Goal: Check status: Check status

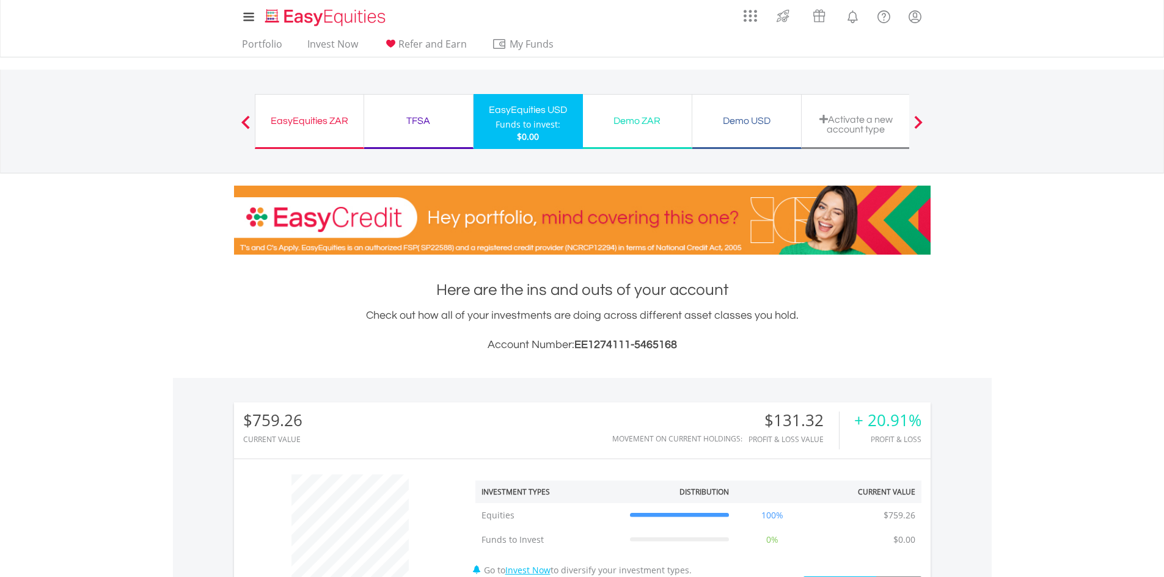
scroll to position [367, 0]
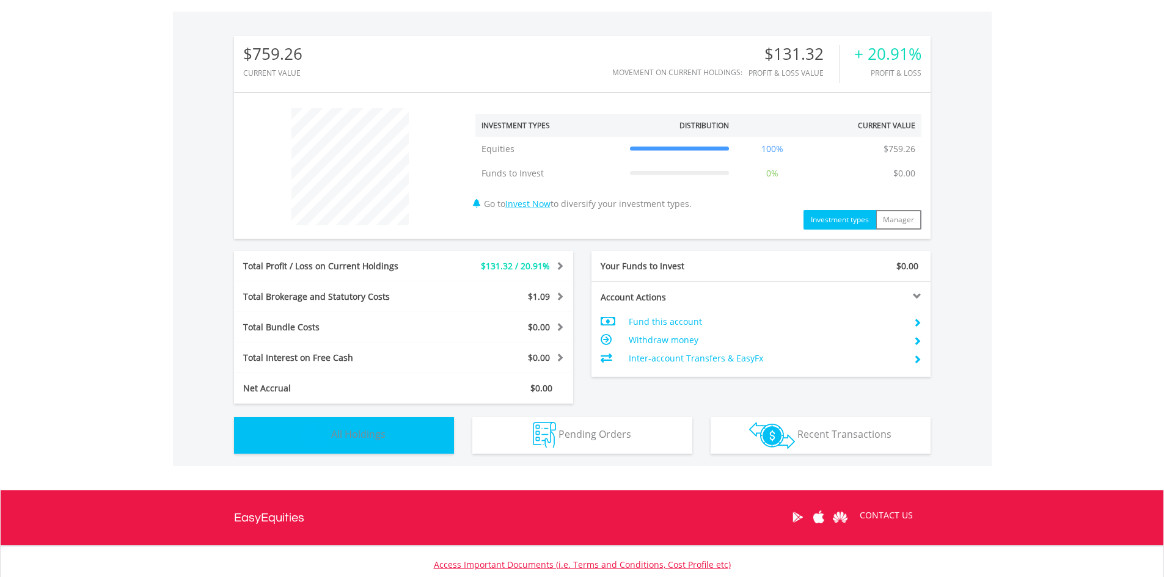
click at [398, 440] on button "Holdings All Holdings" at bounding box center [344, 435] width 220 height 37
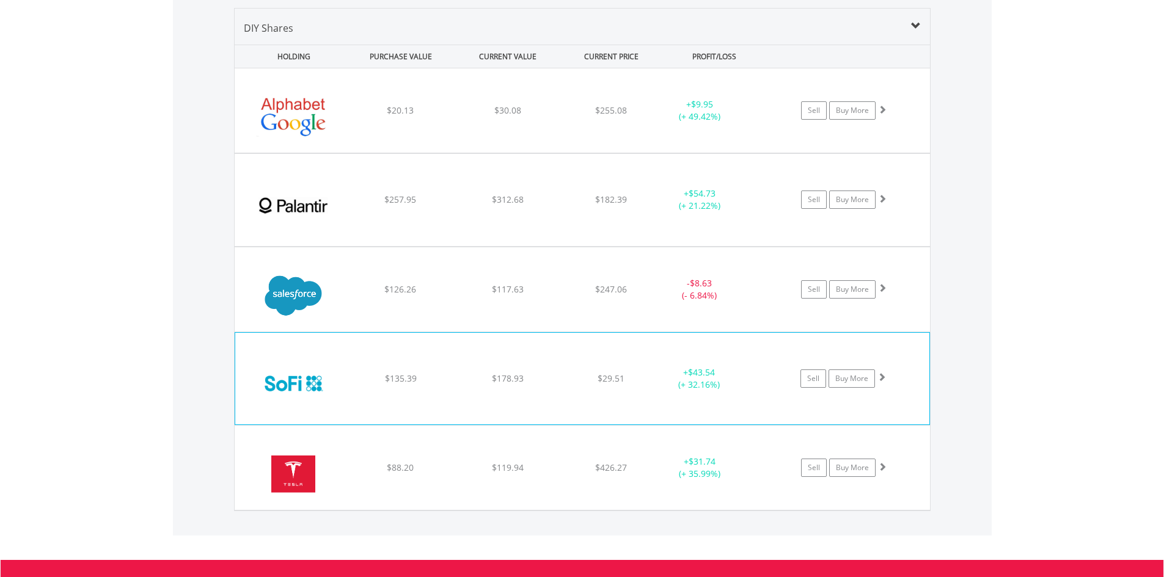
scroll to position [857, 0]
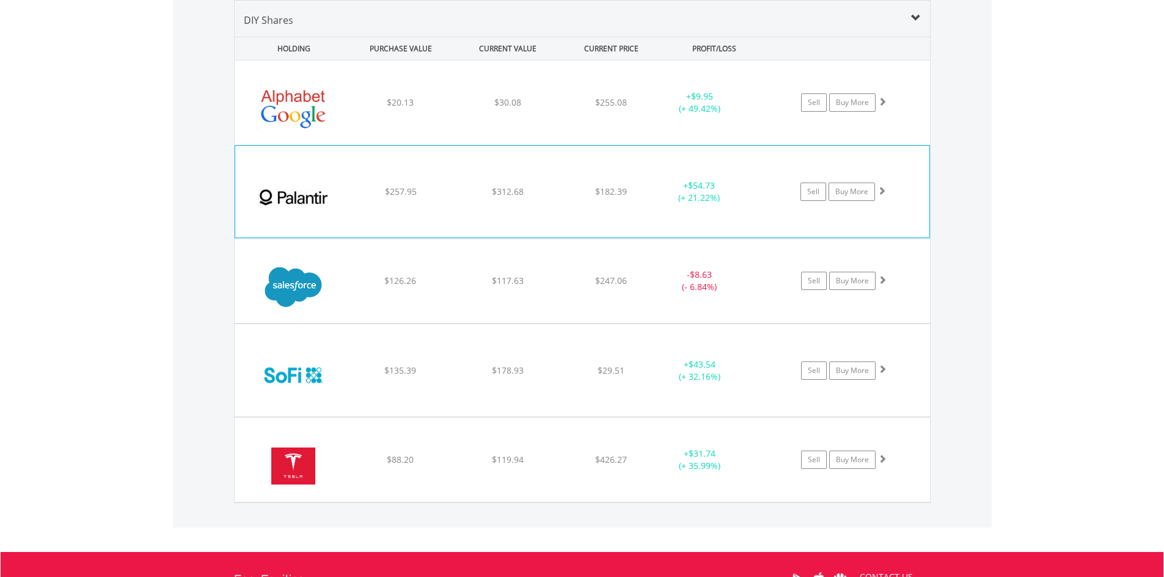
click at [450, 199] on div "﻿ Palantir Technologies Inc $257.95 $312.68 $182.39 + $54.73 (+ 21.22%) Sell Bu…" at bounding box center [582, 192] width 694 height 92
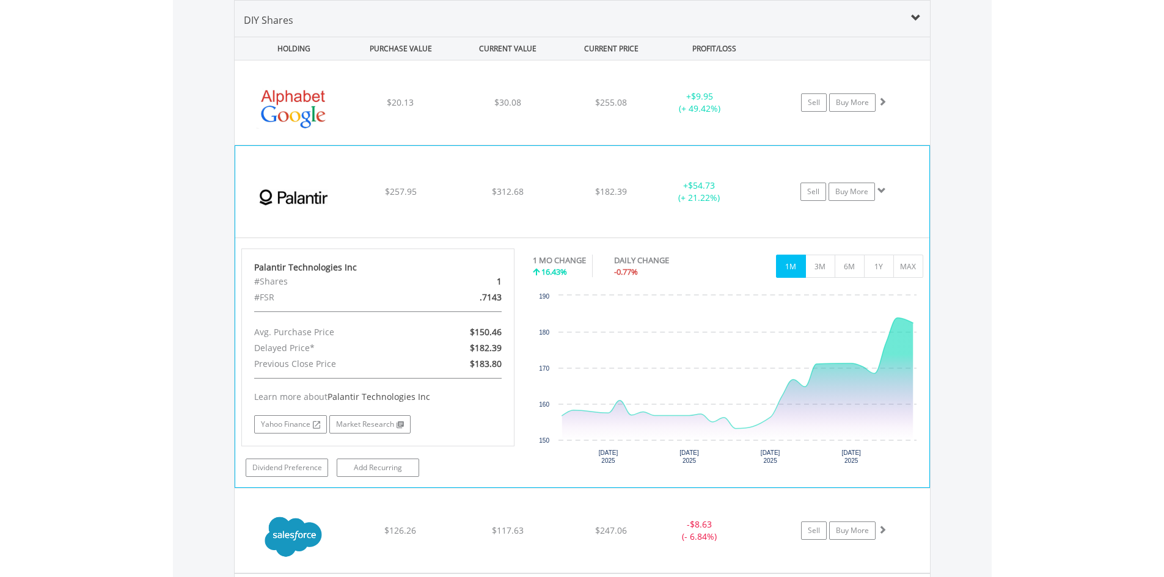
click at [506, 196] on span "$312.68" at bounding box center [508, 192] width 32 height 12
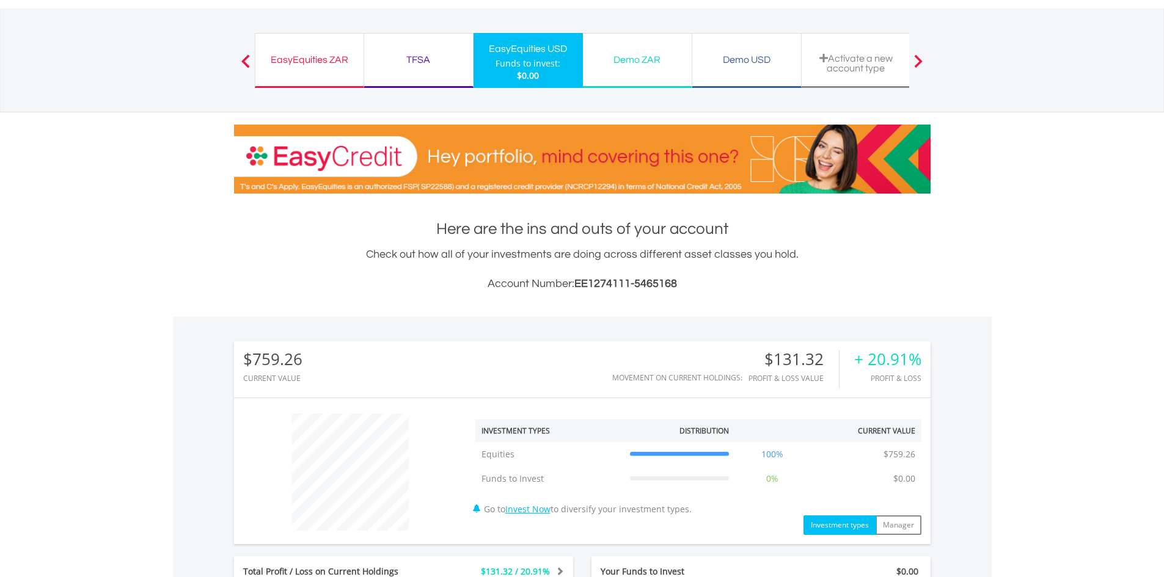
scroll to position [0, 0]
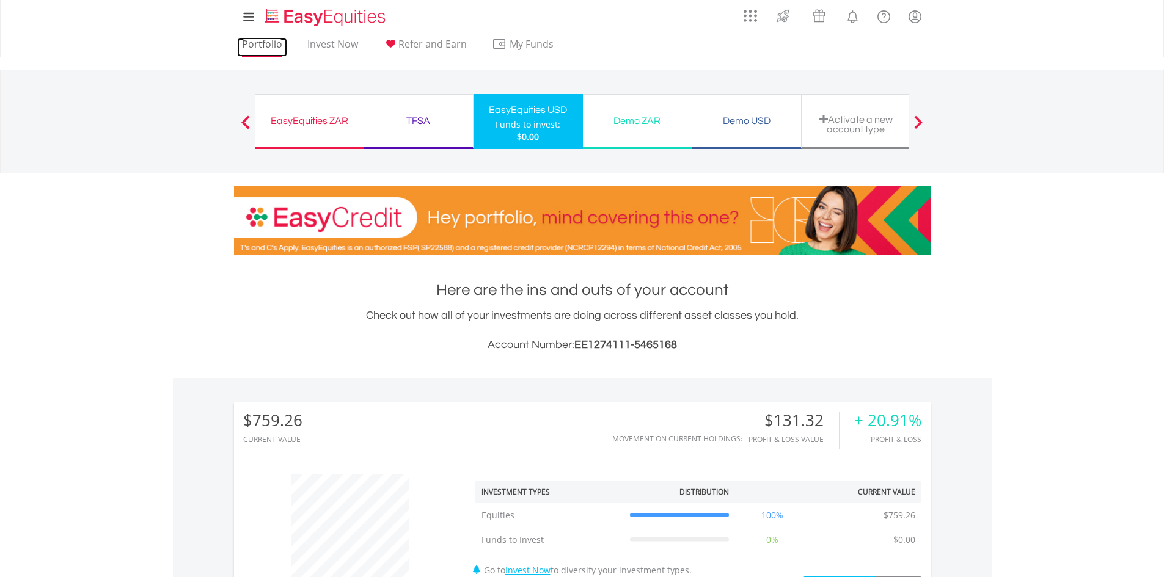
click at [268, 44] on link "Portfolio" at bounding box center [262, 47] width 50 height 19
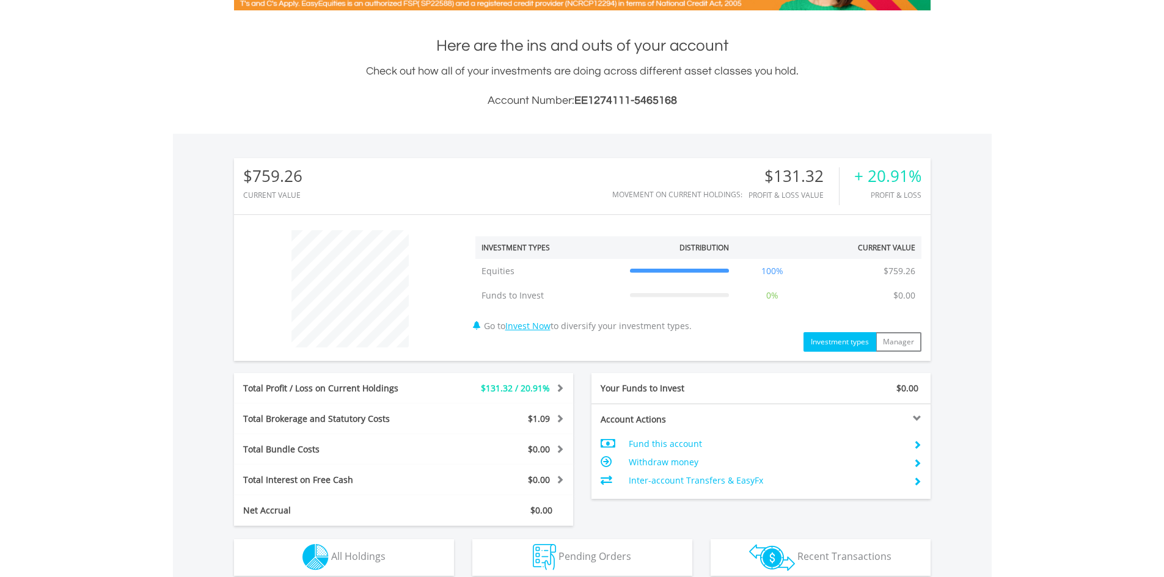
scroll to position [456, 0]
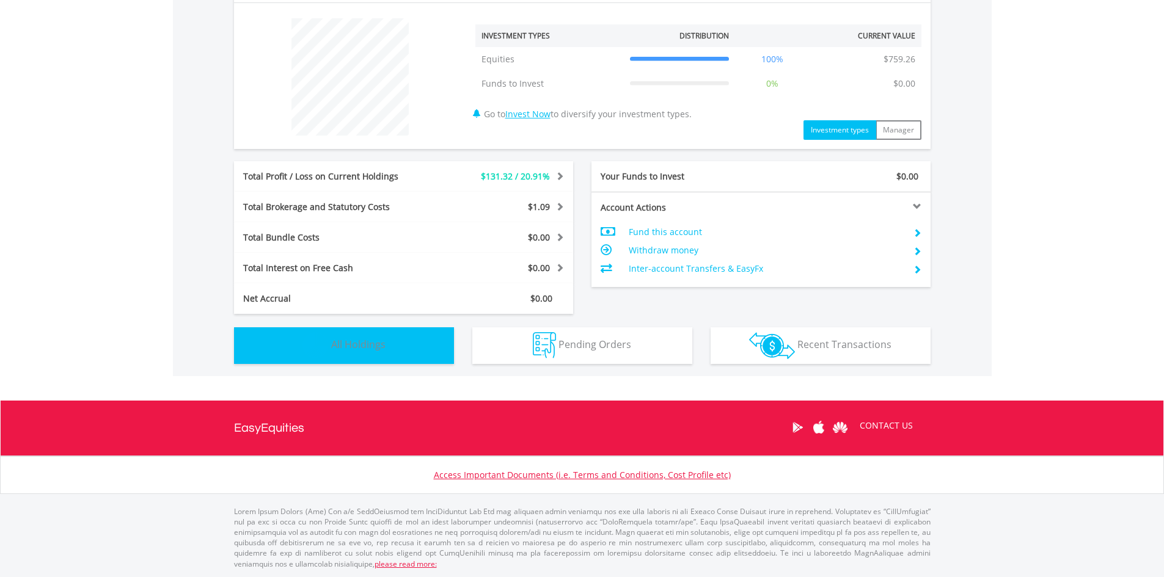
click at [366, 347] on span "All Holdings" at bounding box center [358, 344] width 54 height 13
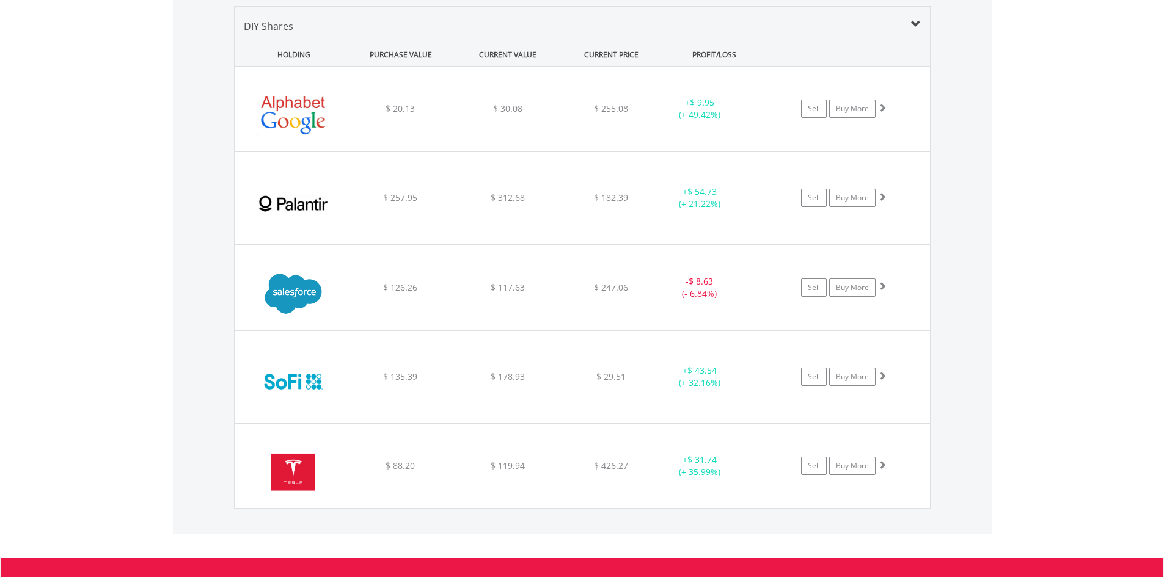
scroll to position [857, 0]
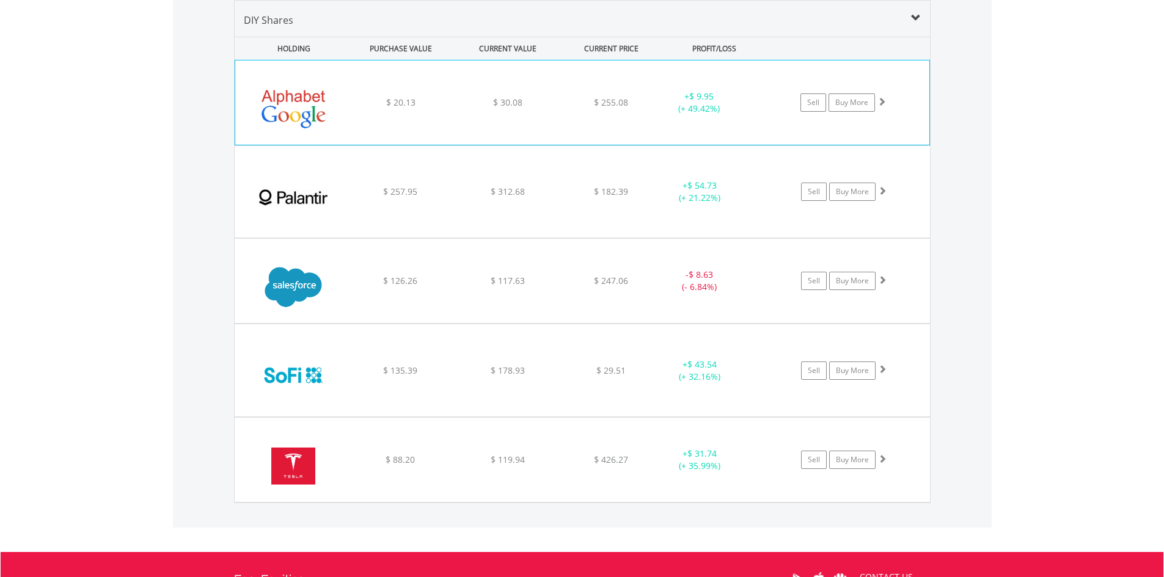
click at [537, 116] on div "﻿ Alphabet Inc-Cl A $ 20.13 $ 30.08 $ 255.08 + $ 9.95 (+ 49.42%) Sell Buy More" at bounding box center [582, 102] width 694 height 84
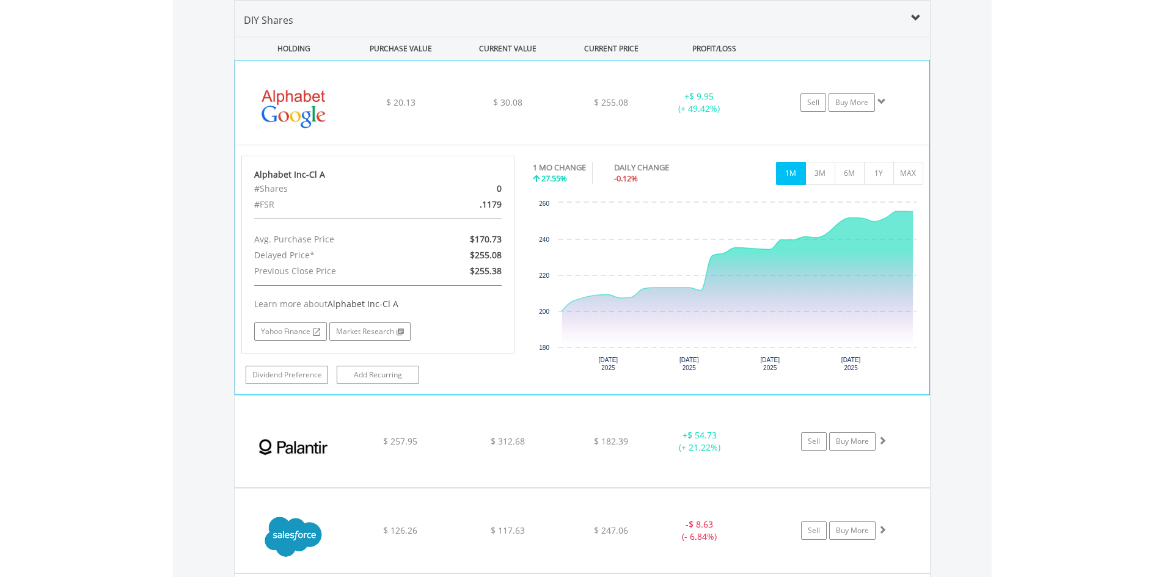
drag, startPoint x: 474, startPoint y: 108, endPoint x: 491, endPoint y: 101, distance: 17.6
click at [478, 106] on div "$ 30.08" at bounding box center [508, 103] width 104 height 12
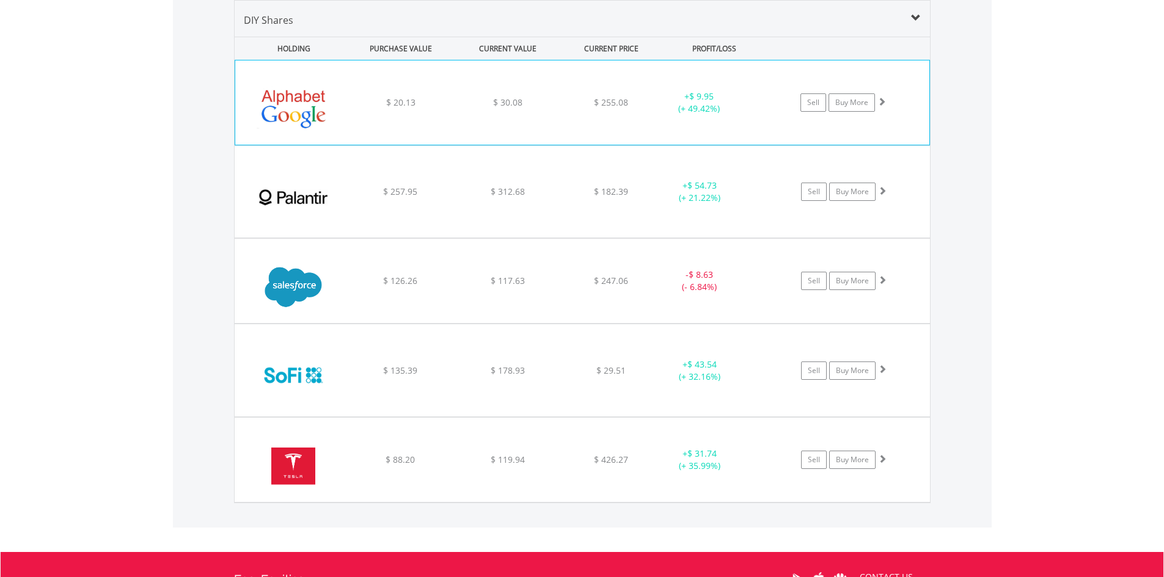
click at [549, 99] on div "$ 30.08" at bounding box center [508, 103] width 104 height 12
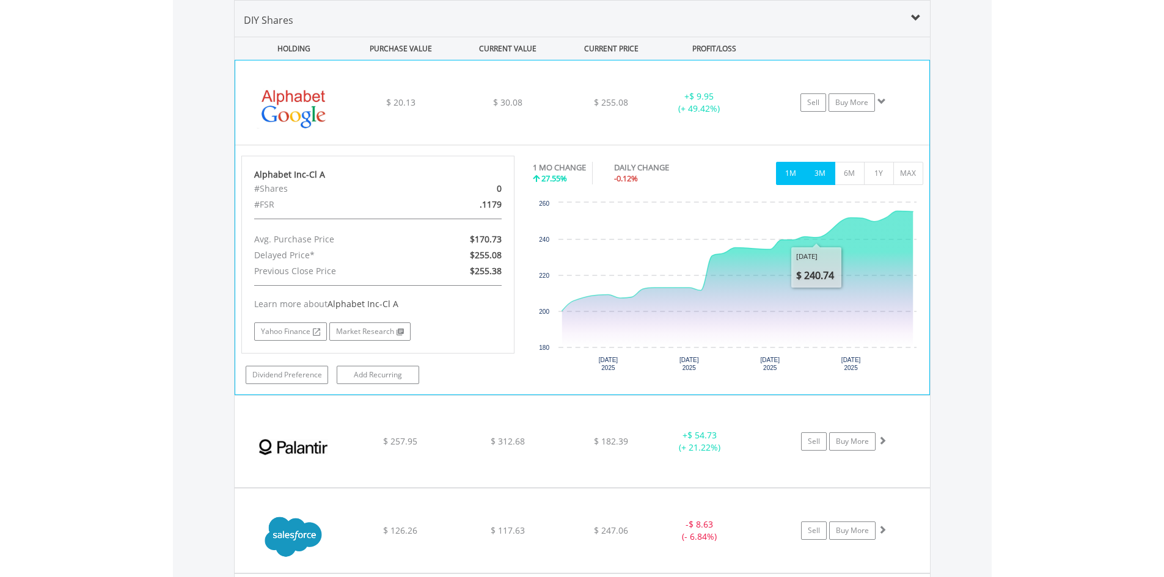
click at [816, 172] on button "3M" at bounding box center [820, 173] width 30 height 23
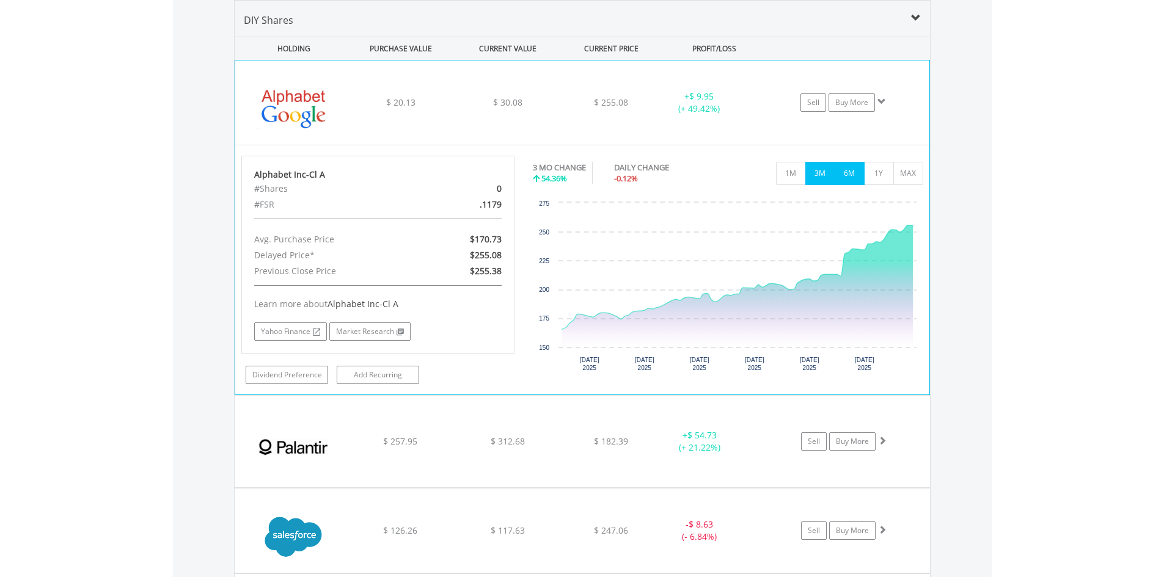
click at [854, 175] on button "6M" at bounding box center [850, 173] width 30 height 23
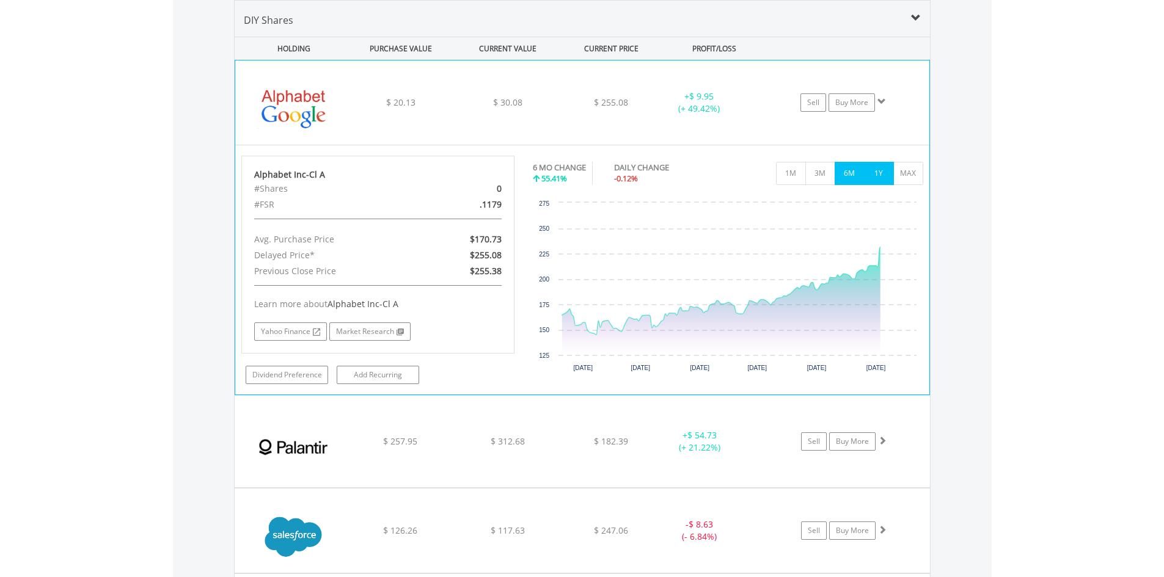
click at [882, 174] on button "1Y" at bounding box center [879, 173] width 30 height 23
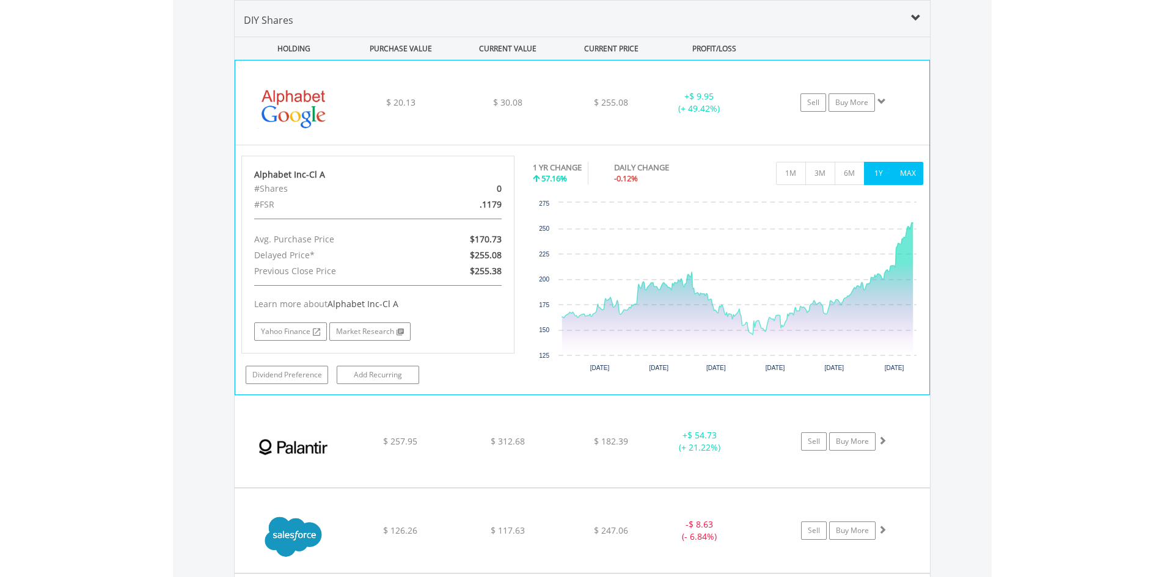
click at [901, 172] on button "MAX" at bounding box center [908, 173] width 30 height 23
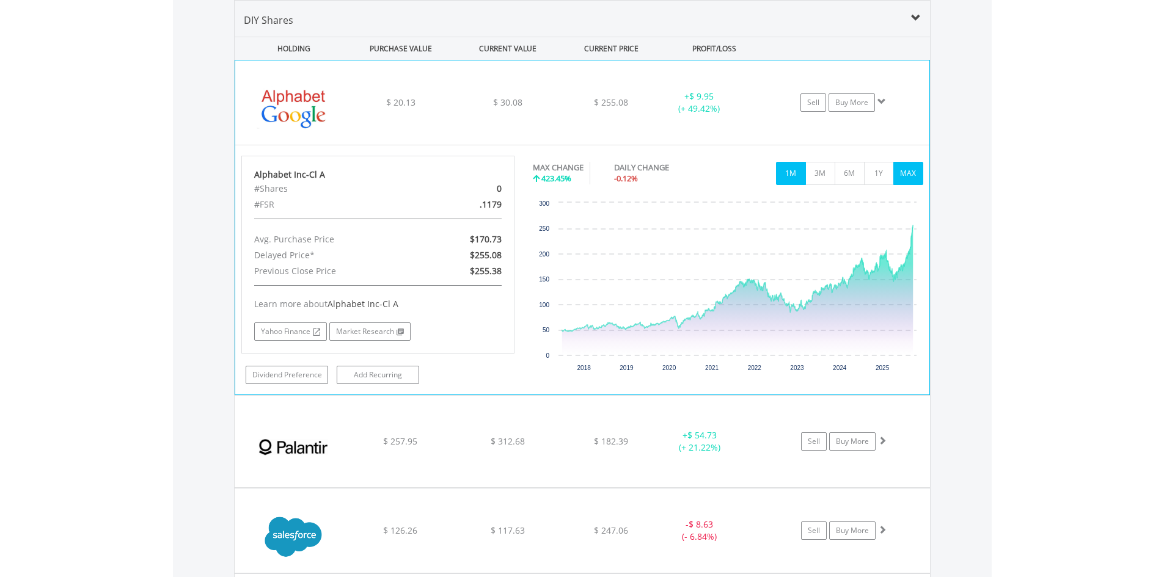
click at [793, 175] on button "1M" at bounding box center [791, 173] width 30 height 23
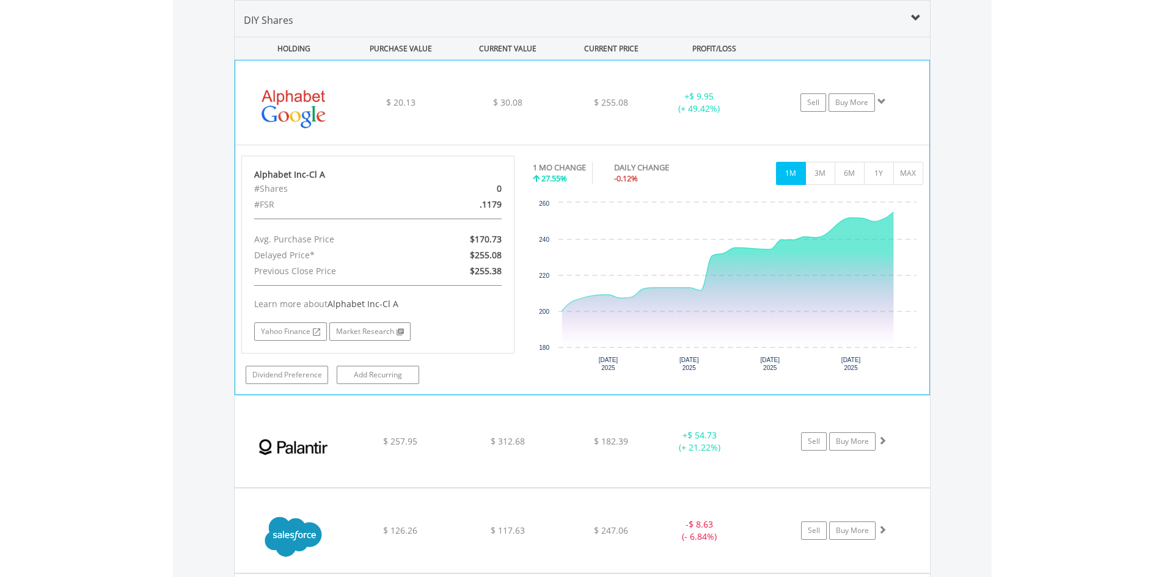
click at [407, 108] on span "$ 20.13" at bounding box center [400, 103] width 29 height 12
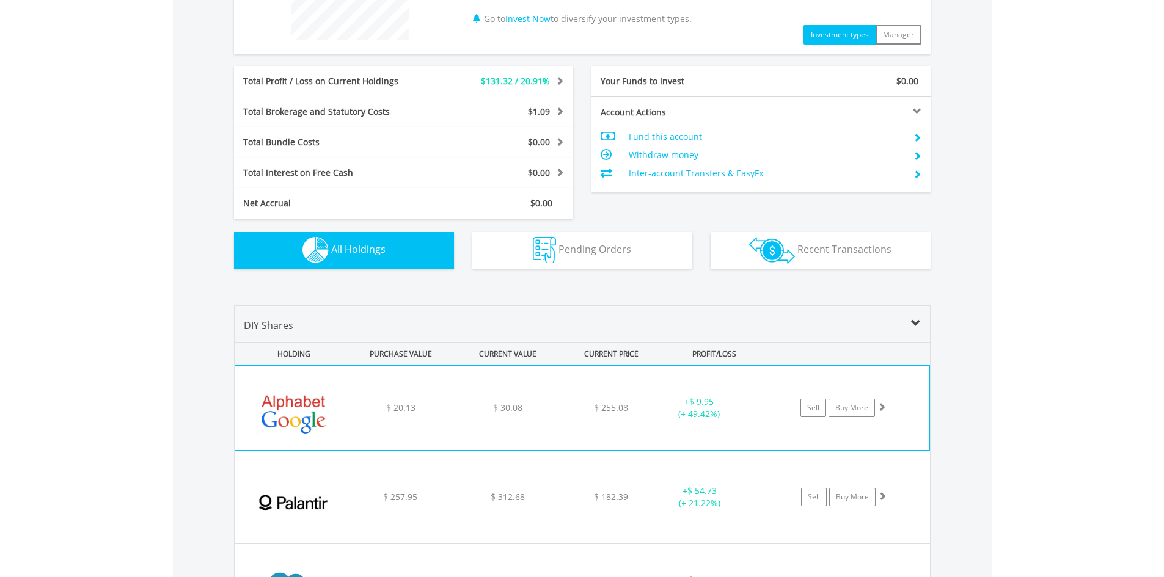
scroll to position [796, 0]
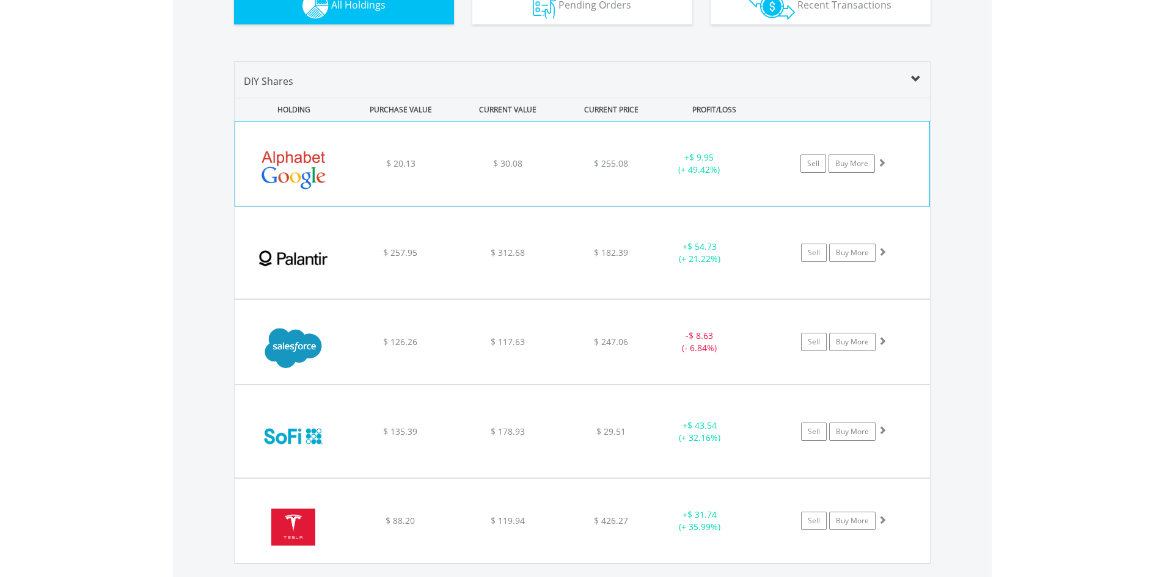
click at [392, 165] on span "$ 20.13" at bounding box center [400, 164] width 29 height 12
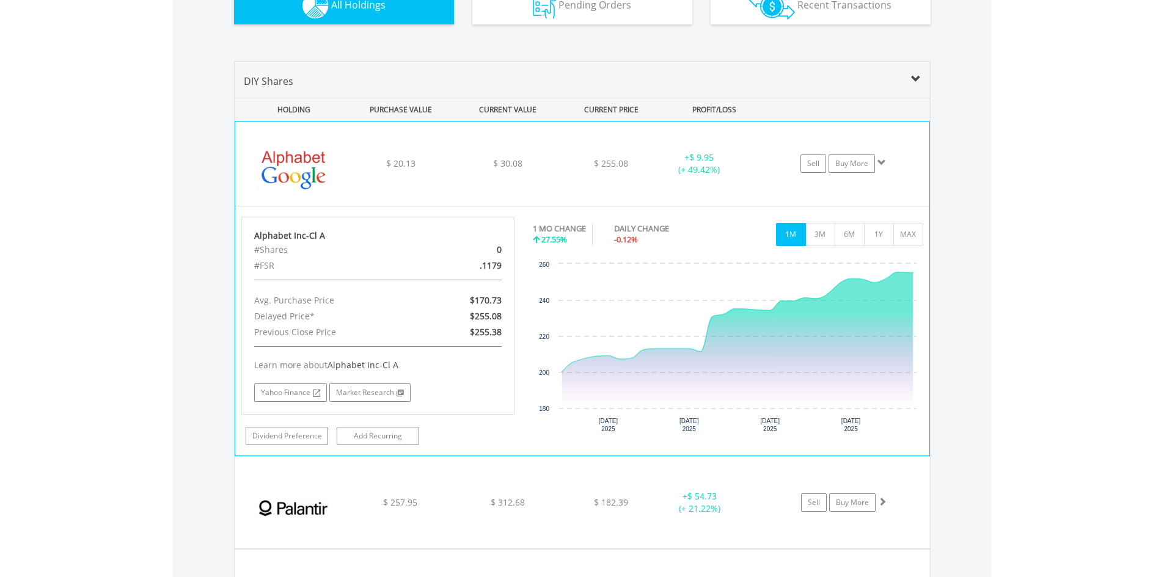
click at [383, 178] on div "﻿ Alphabet Inc-Cl A $ 20.13 $ 30.08 $ 255.08 + $ 9.95 (+ 49.42%) Sell Buy More" at bounding box center [582, 164] width 694 height 84
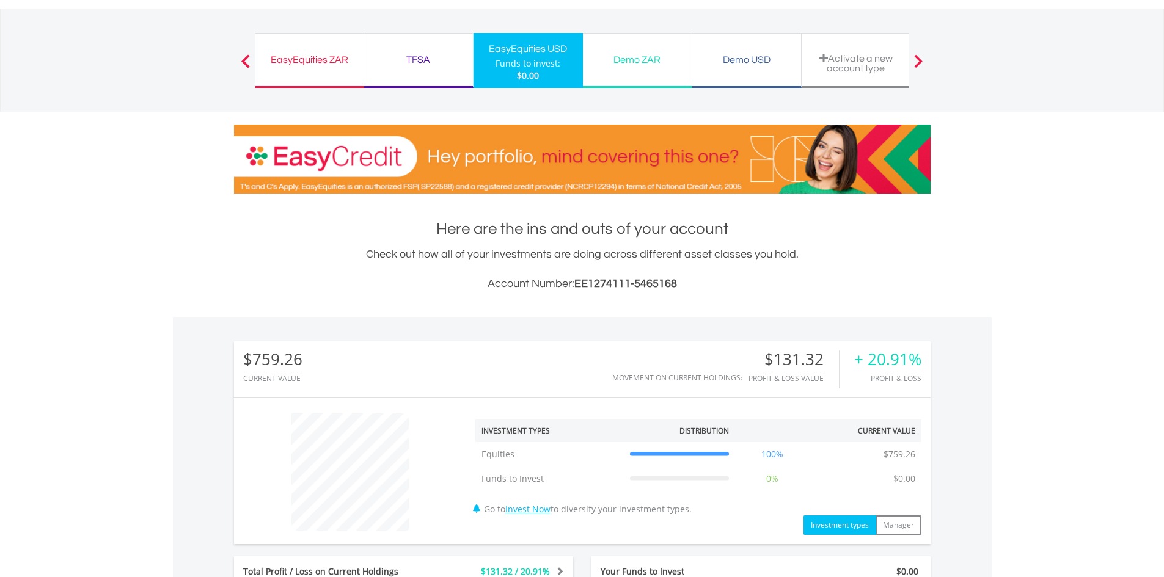
scroll to position [0, 0]
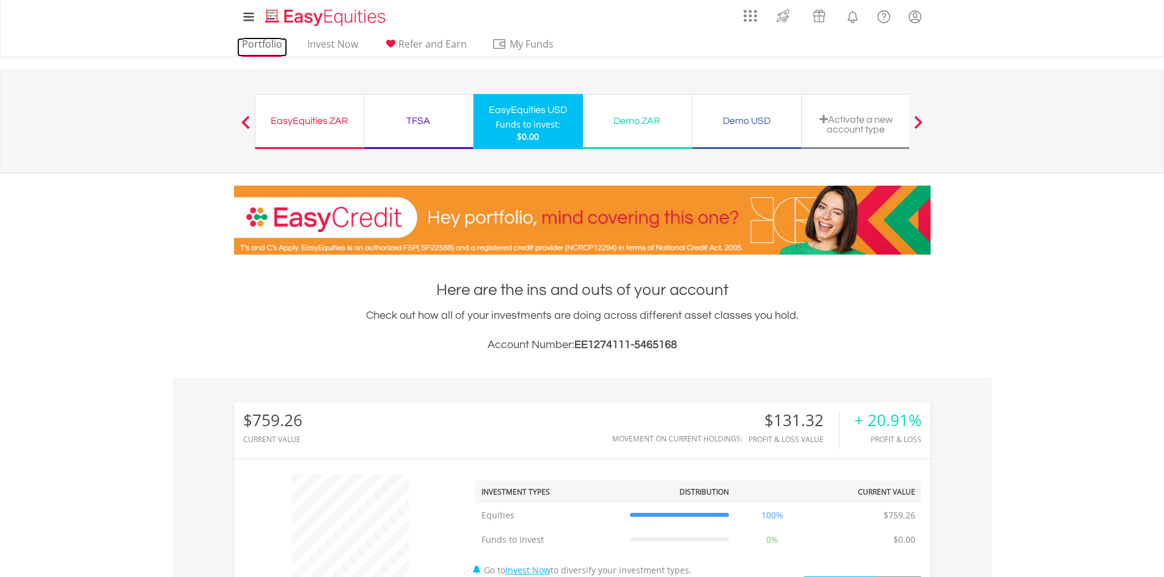
click at [259, 47] on link "Portfolio" at bounding box center [262, 47] width 50 height 19
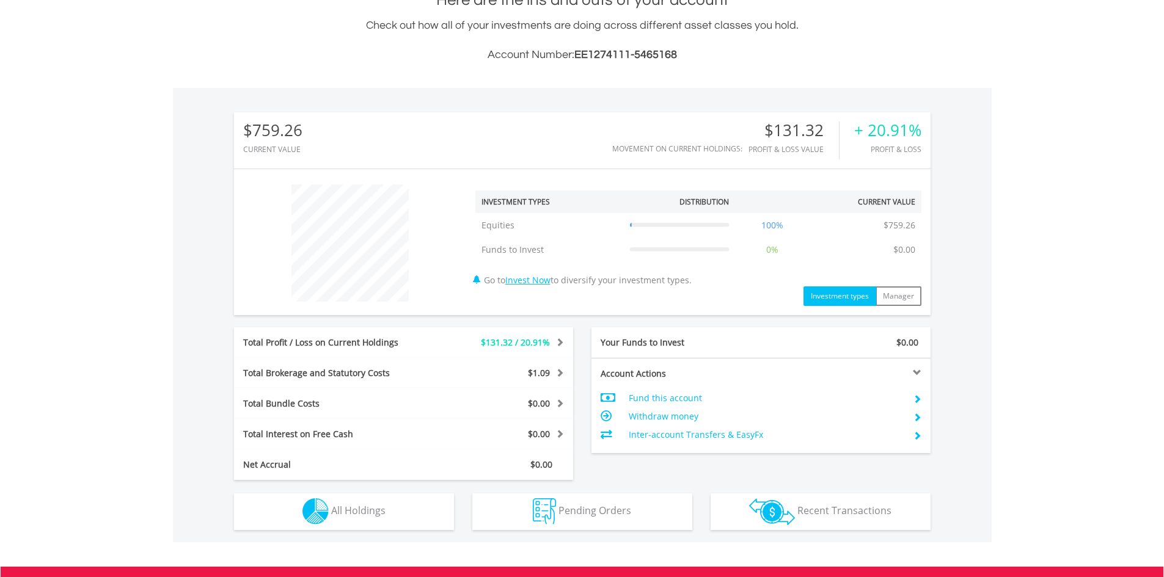
scroll to position [117, 232]
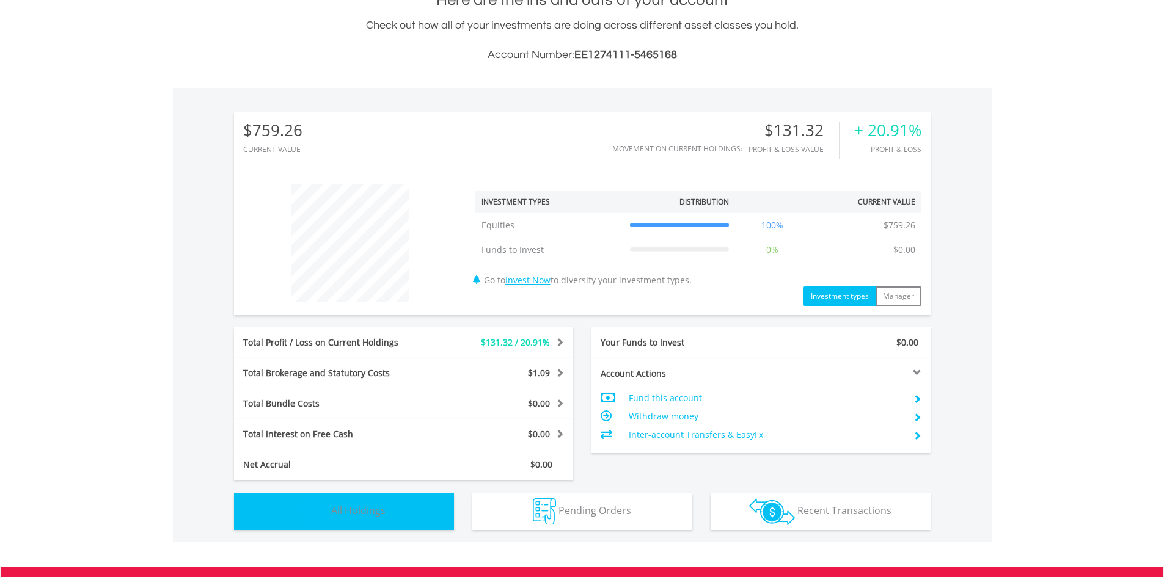
click at [345, 508] on span "All Holdings" at bounding box center [358, 510] width 54 height 13
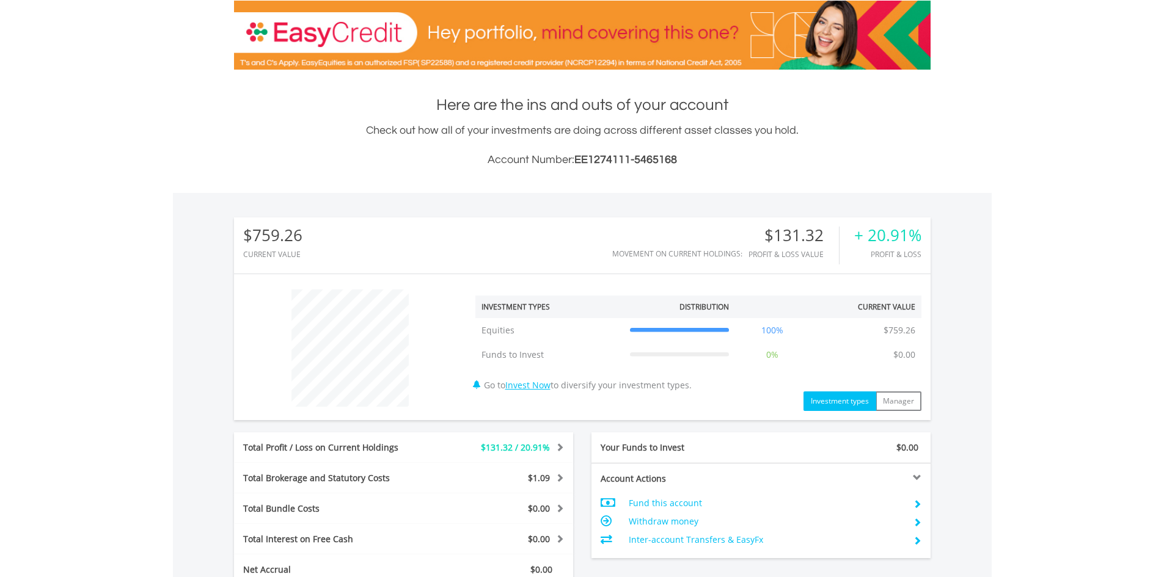
scroll to position [0, 0]
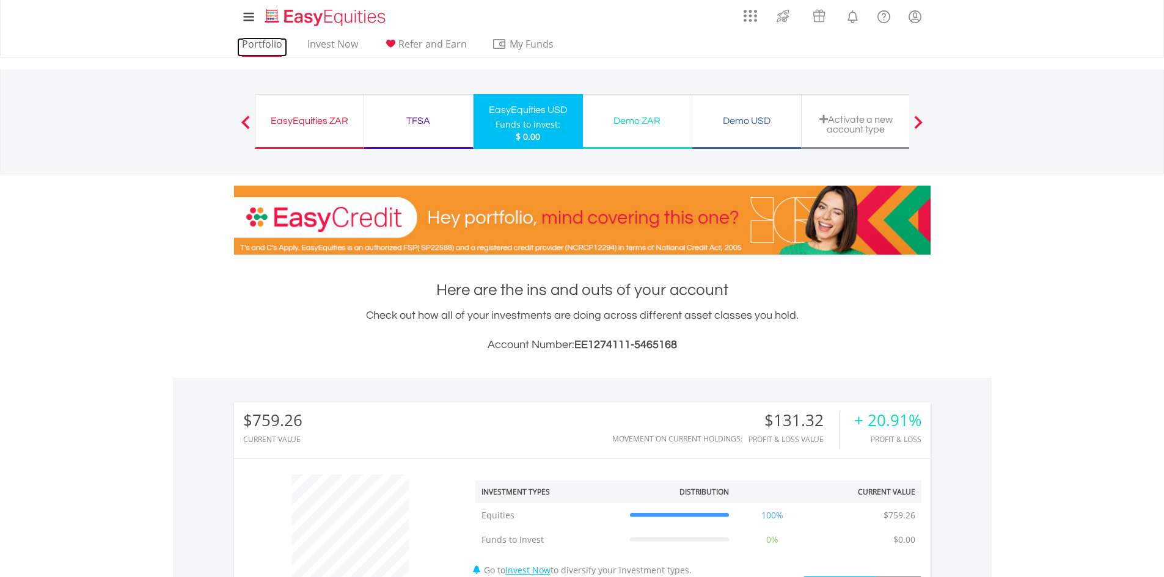
click at [262, 46] on link "Portfolio" at bounding box center [262, 47] width 50 height 19
